Goal: Find specific page/section: Find specific page/section

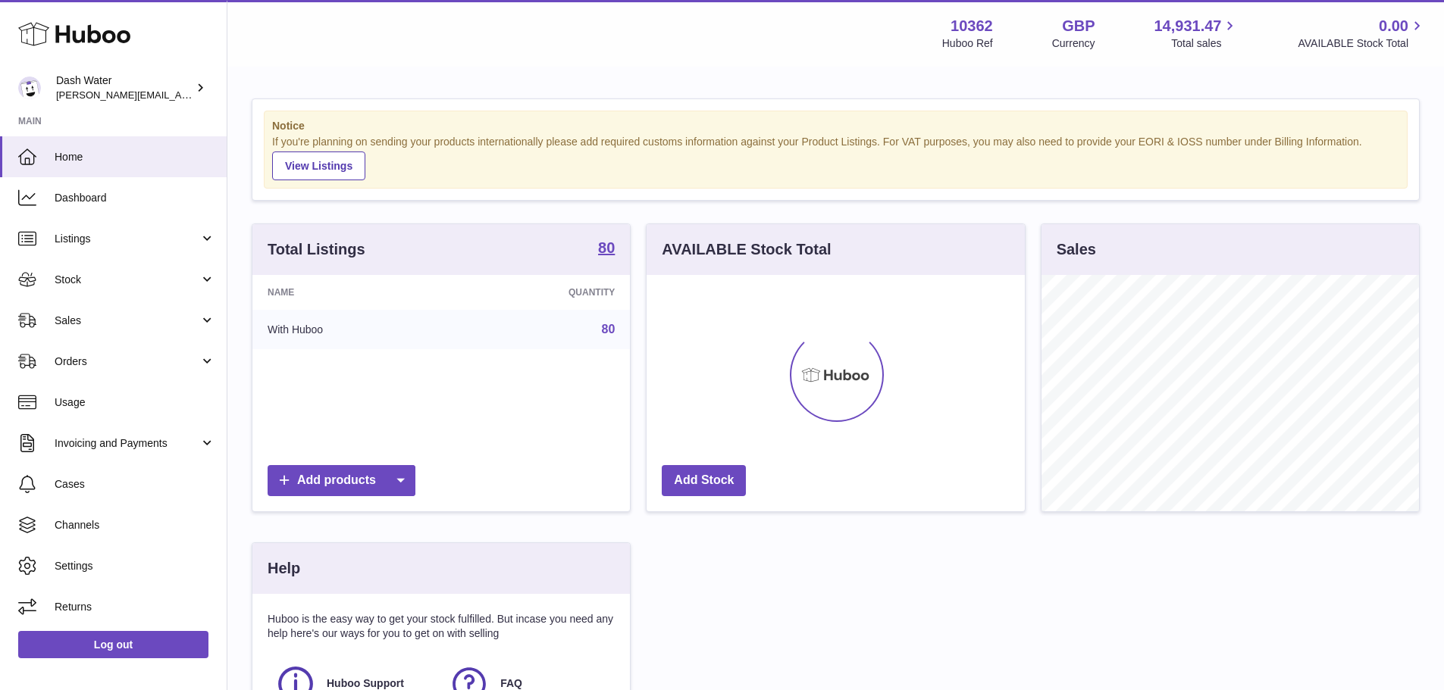
scroll to position [236, 378]
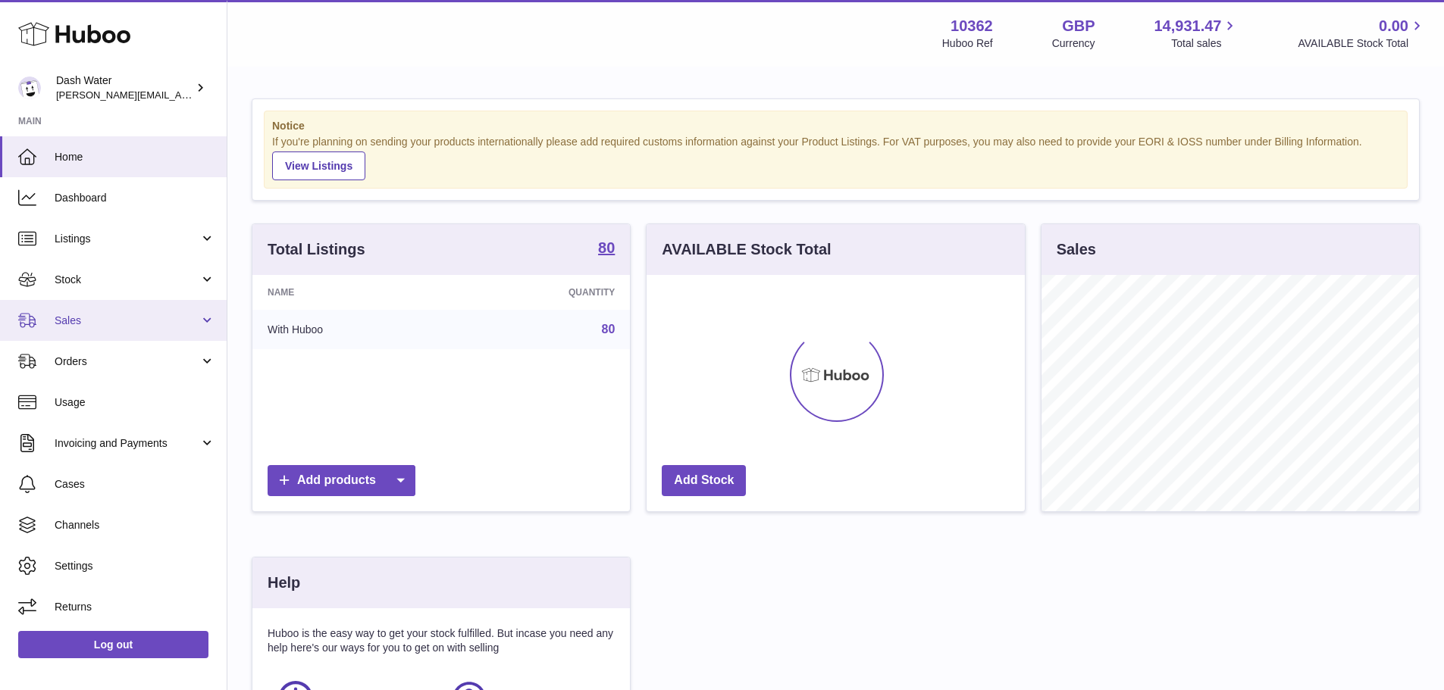
click at [102, 329] on link "Sales" at bounding box center [113, 320] width 227 height 41
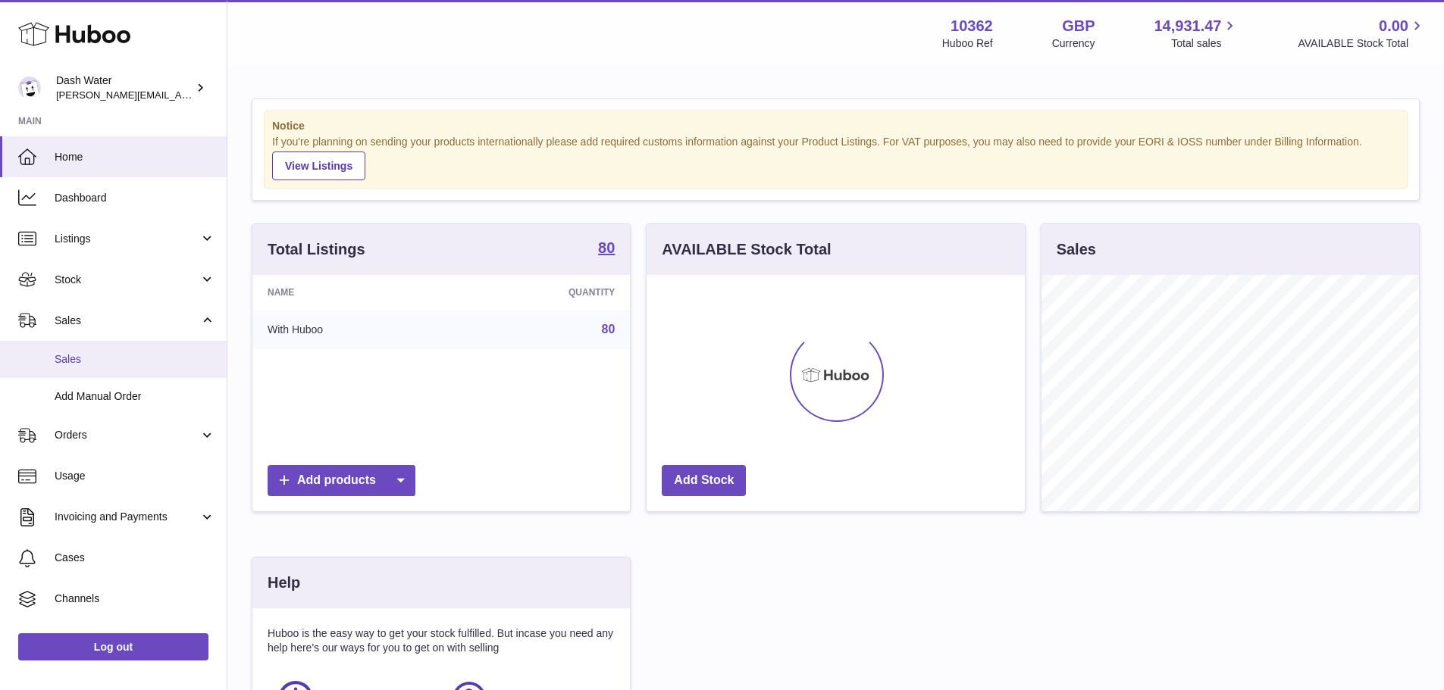
click at [109, 366] on span "Sales" at bounding box center [135, 359] width 161 height 14
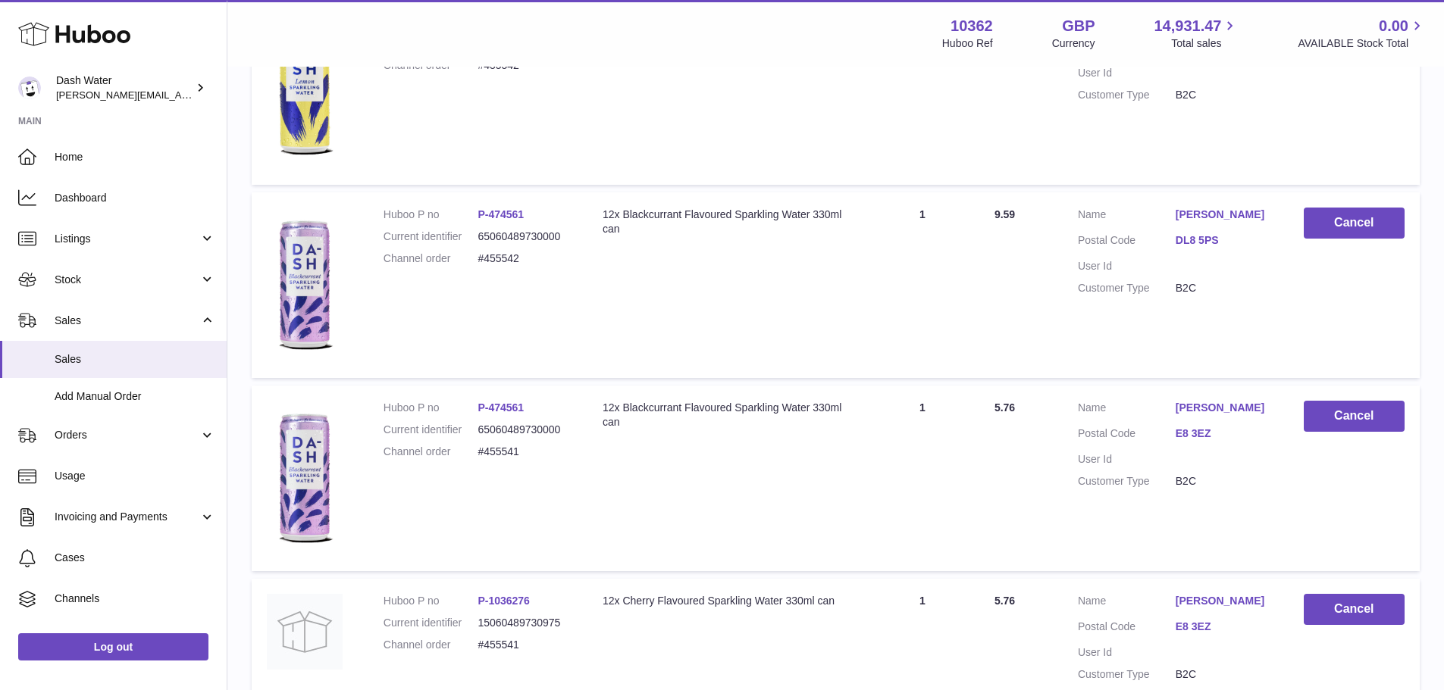
scroll to position [1627, 0]
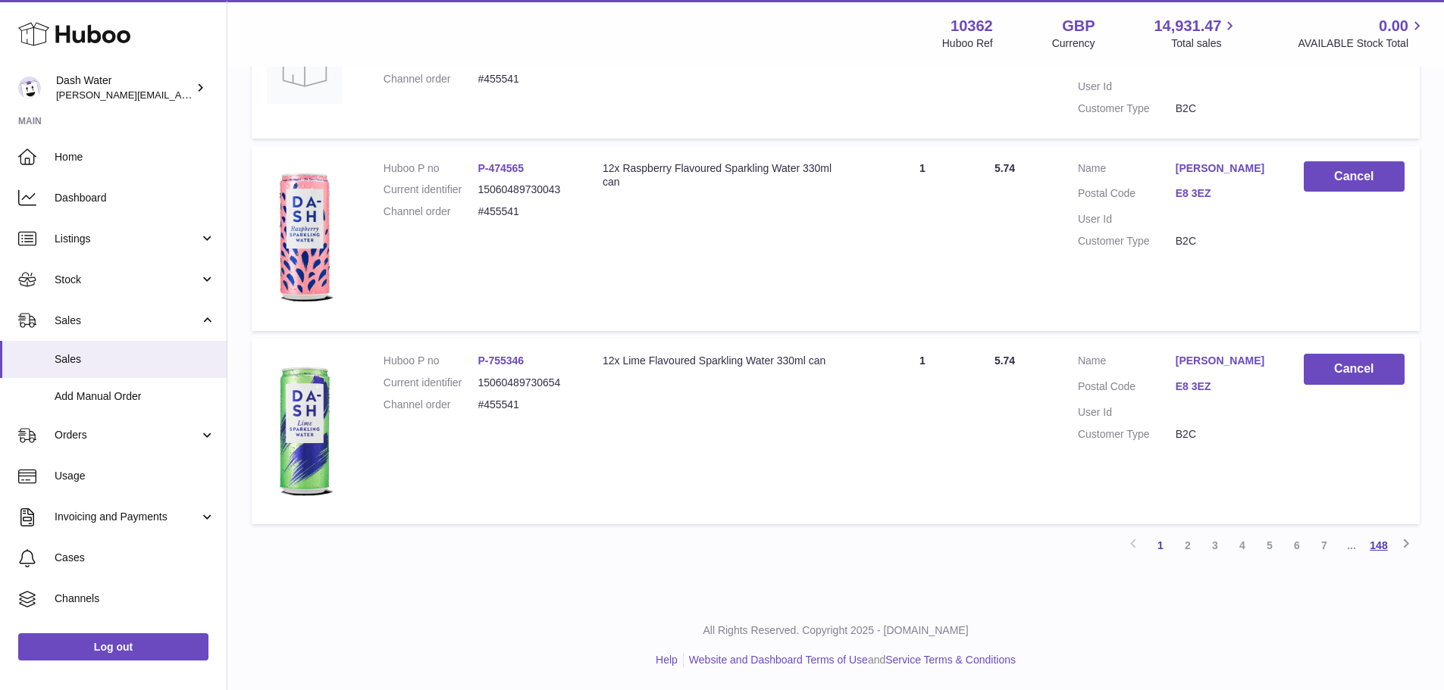
click at [1380, 551] on link "148" at bounding box center [1378, 545] width 27 height 27
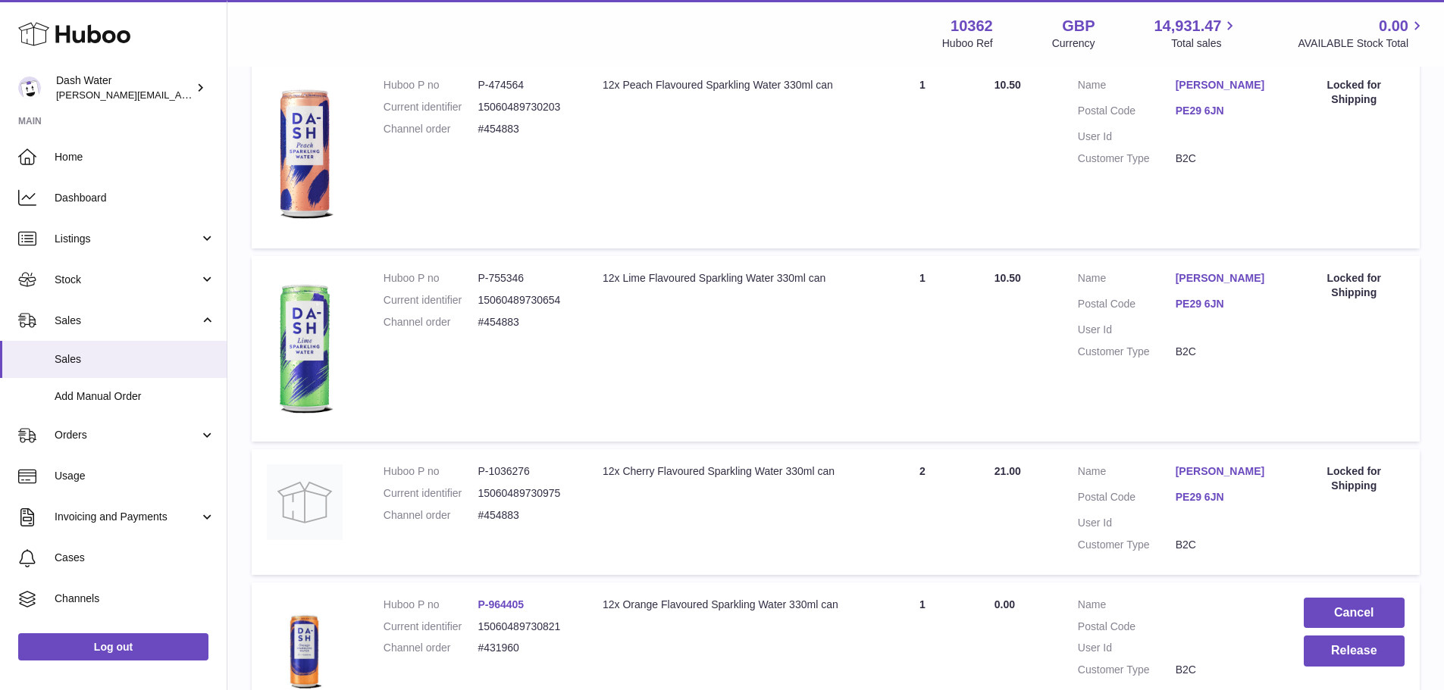
scroll to position [477, 0]
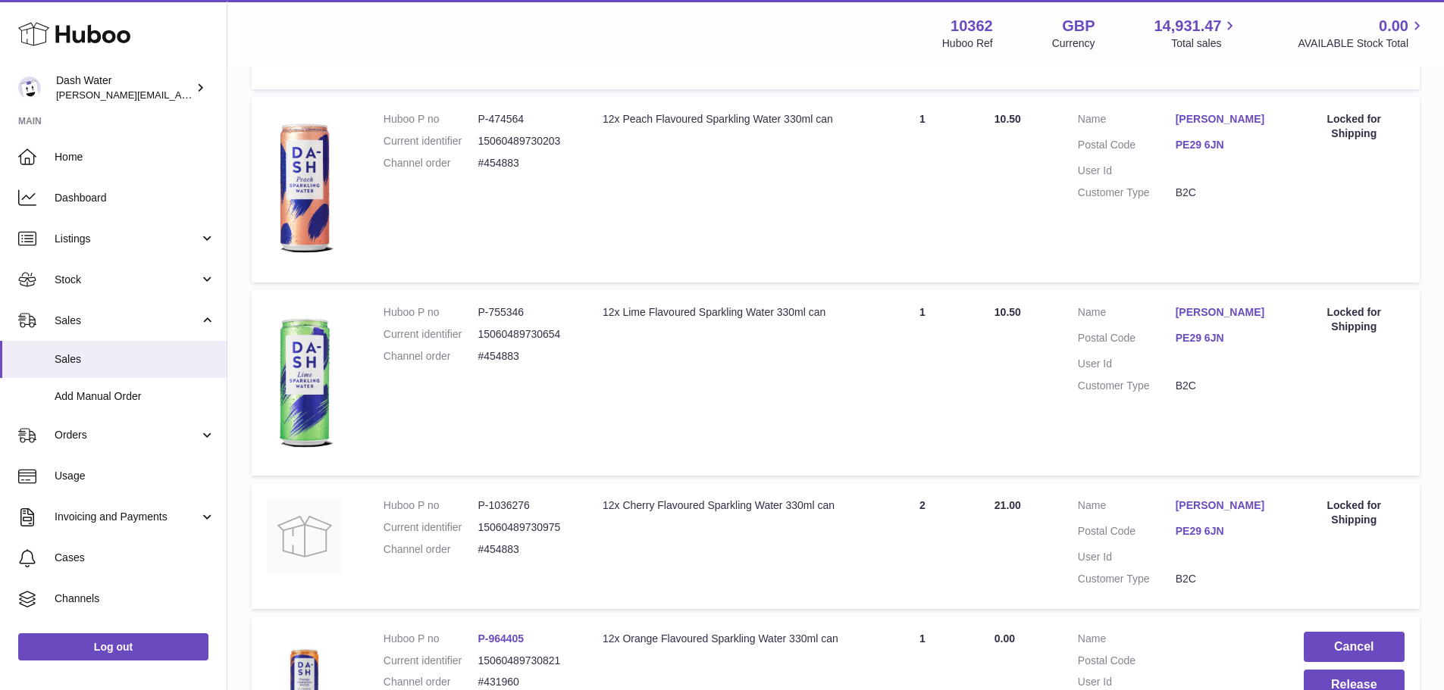
drag, startPoint x: 551, startPoint y: 506, endPoint x: 516, endPoint y: 505, distance: 34.9
click at [516, 505] on dd "P-1036276" at bounding box center [524, 506] width 95 height 14
drag, startPoint x: 531, startPoint y: 550, endPoint x: 485, endPoint y: 549, distance: 46.3
click at [485, 549] on dd "#454883" at bounding box center [524, 550] width 95 height 14
copy dd "454883"
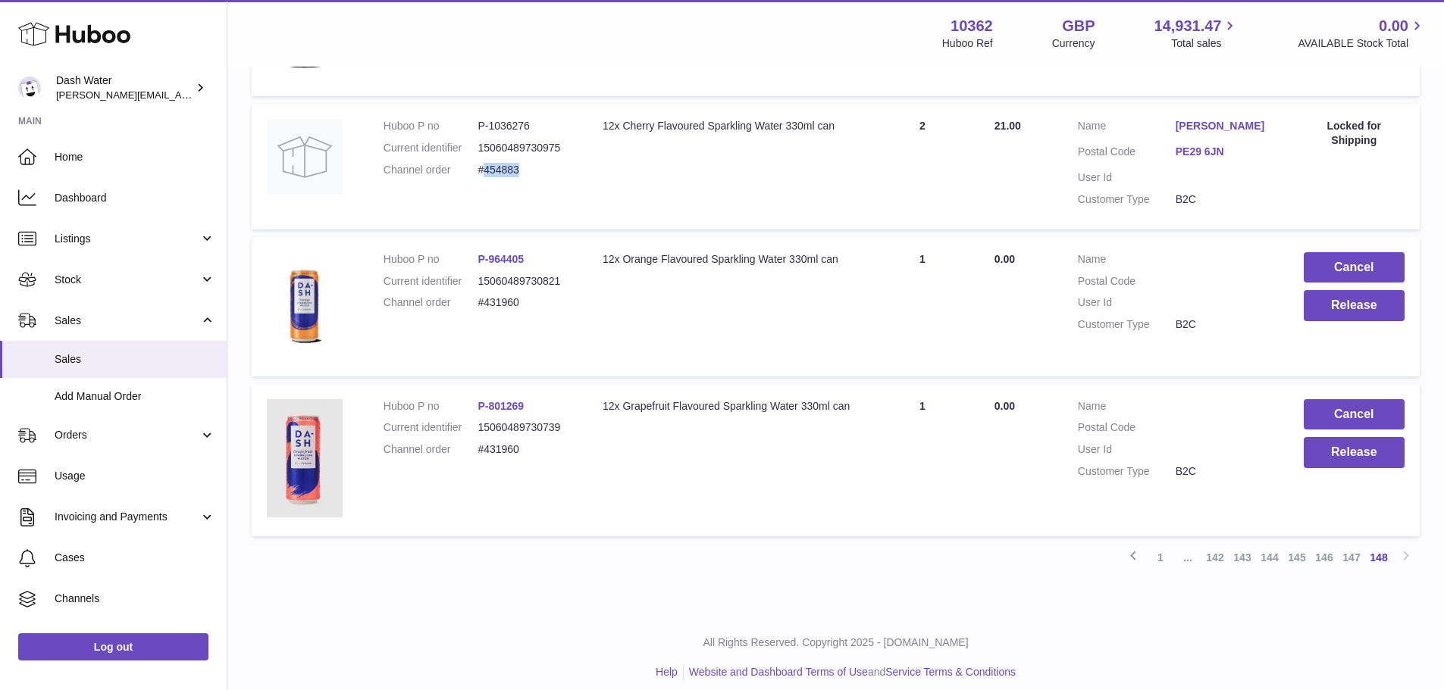
scroll to position [858, 0]
